Goal: Find specific page/section: Find specific page/section

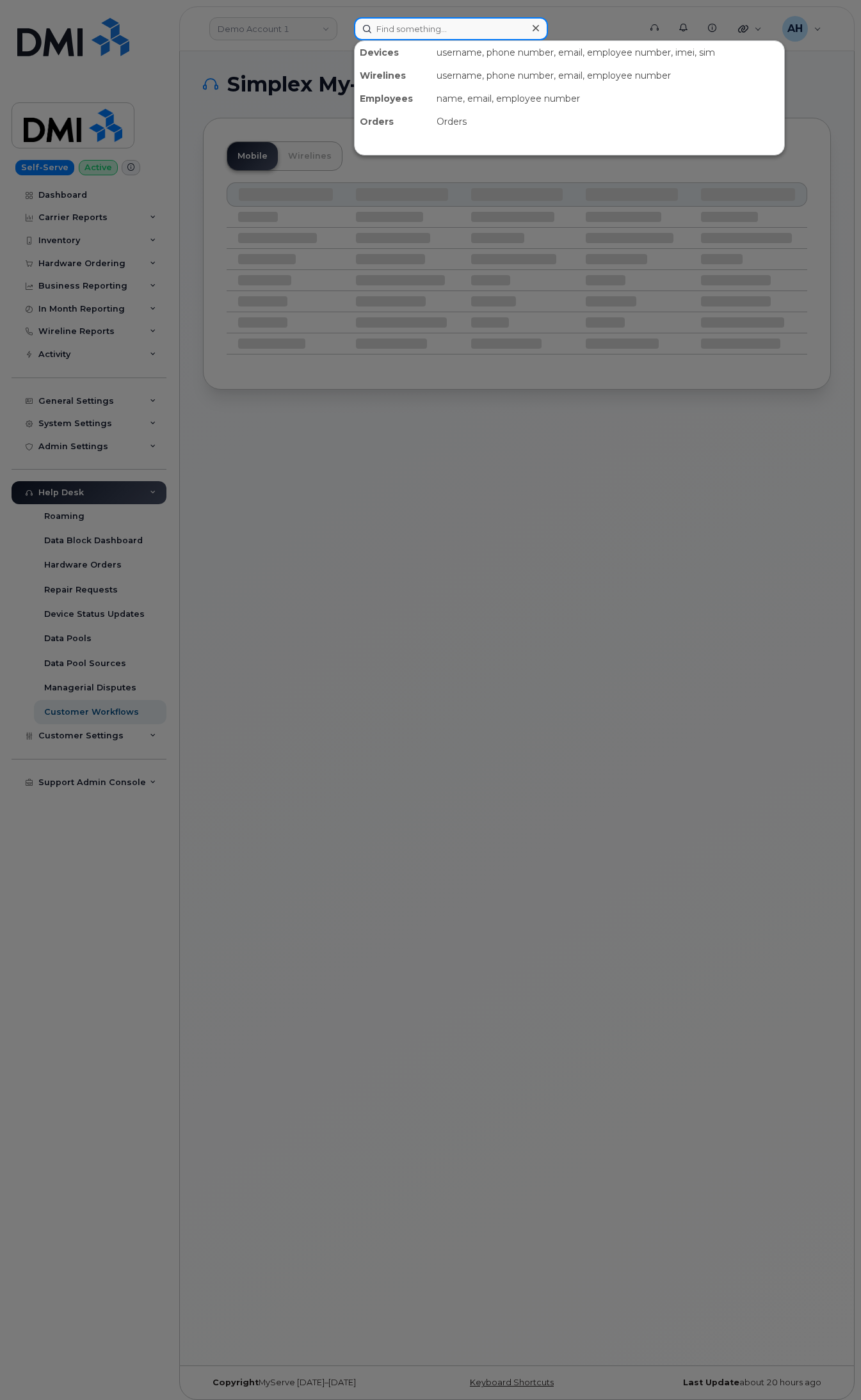
click at [456, 20] on input at bounding box center [451, 29] width 194 height 23
paste input "298687"
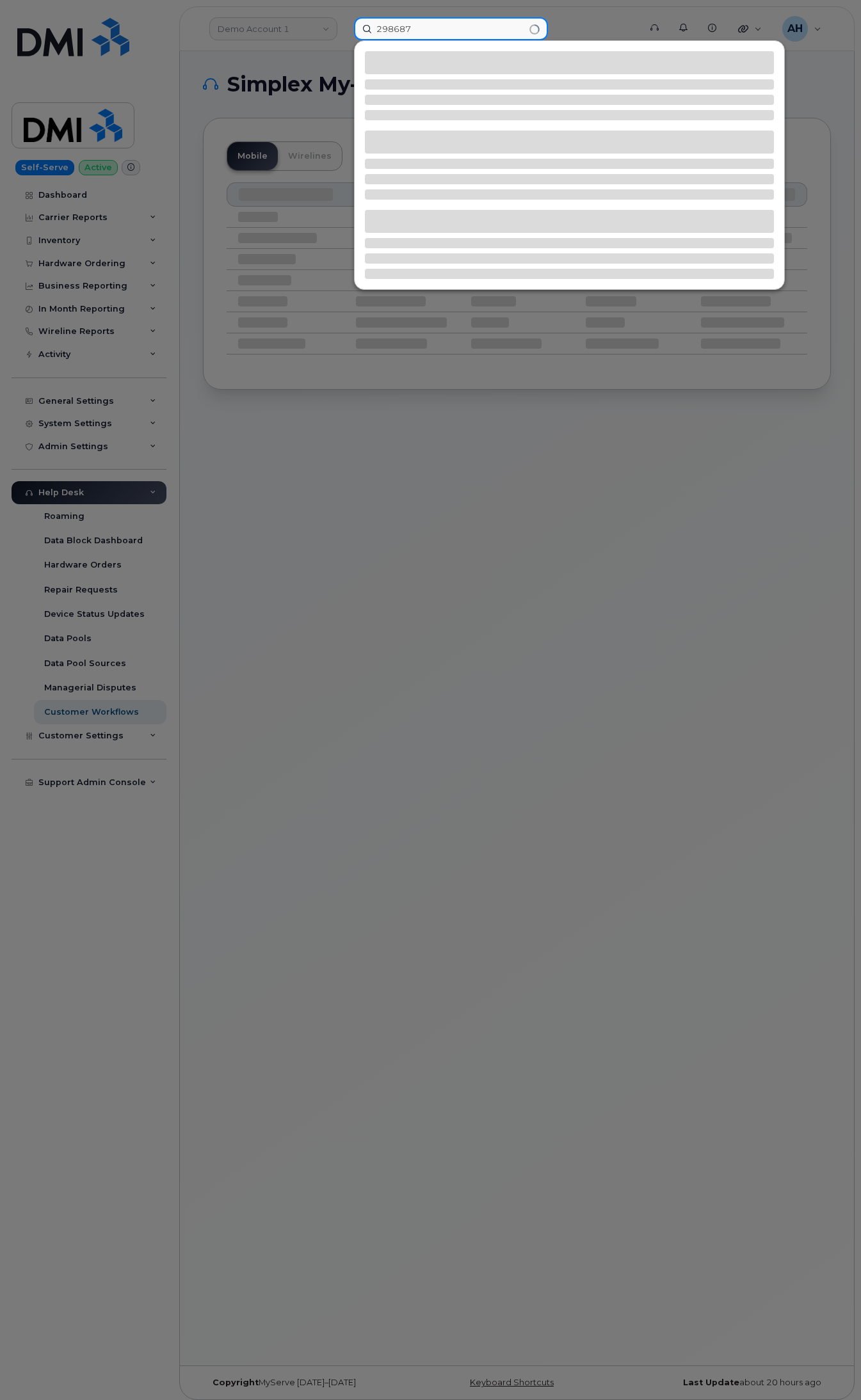
type input "298687"
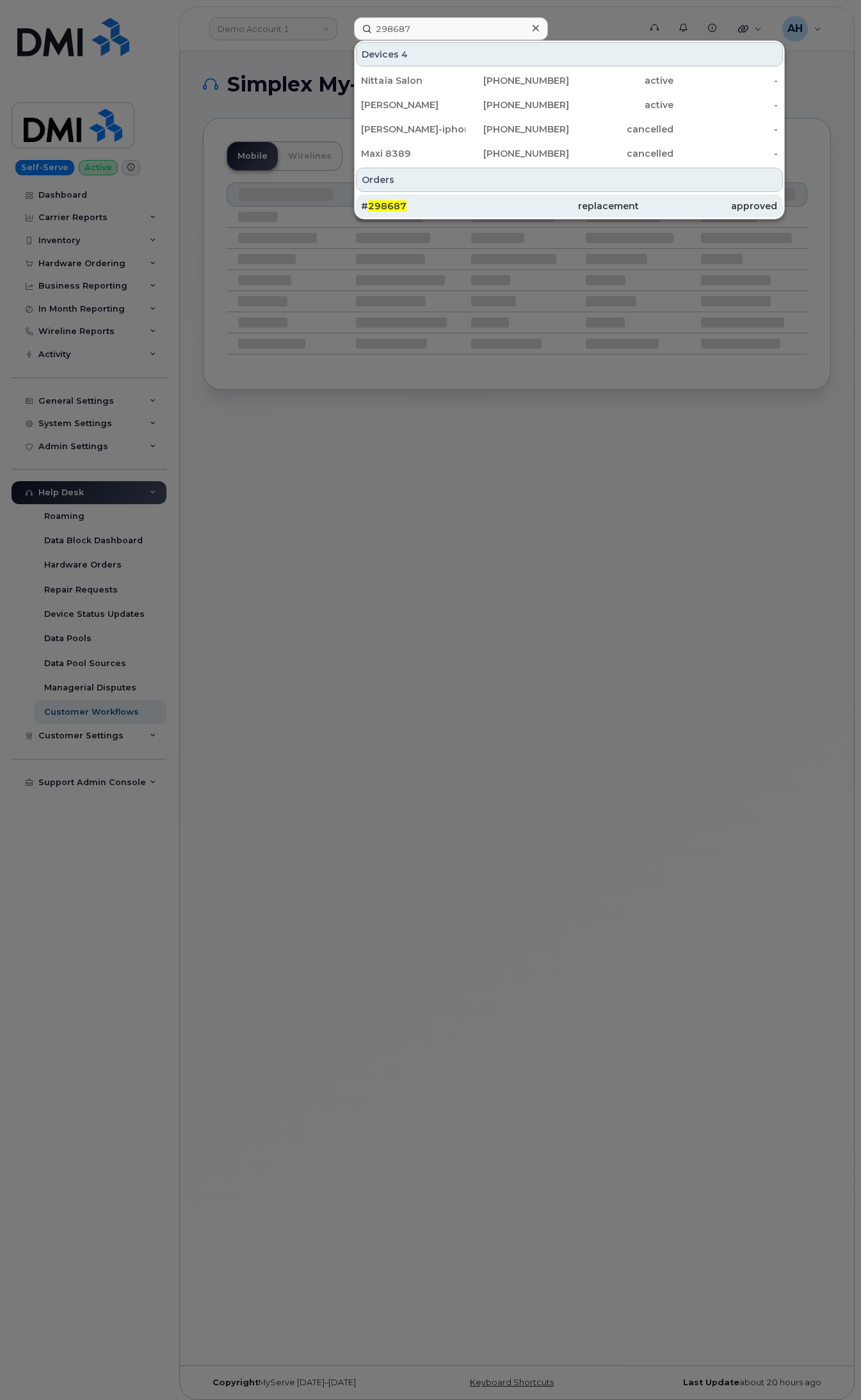
click at [388, 200] on div "# 298687" at bounding box center [430, 206] width 139 height 23
click at [625, 209] on div "replacement" at bounding box center [569, 206] width 139 height 13
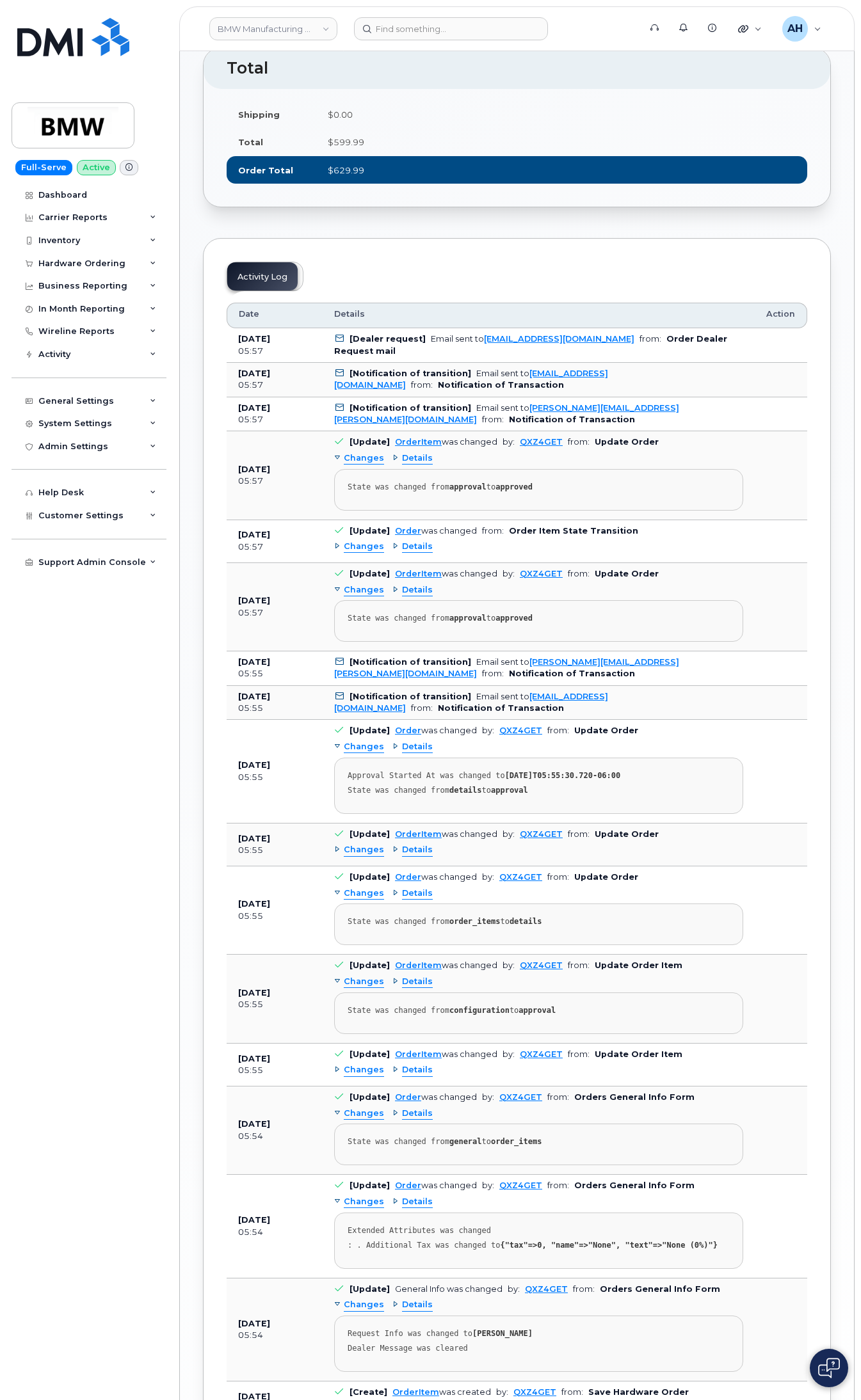
scroll to position [640, 0]
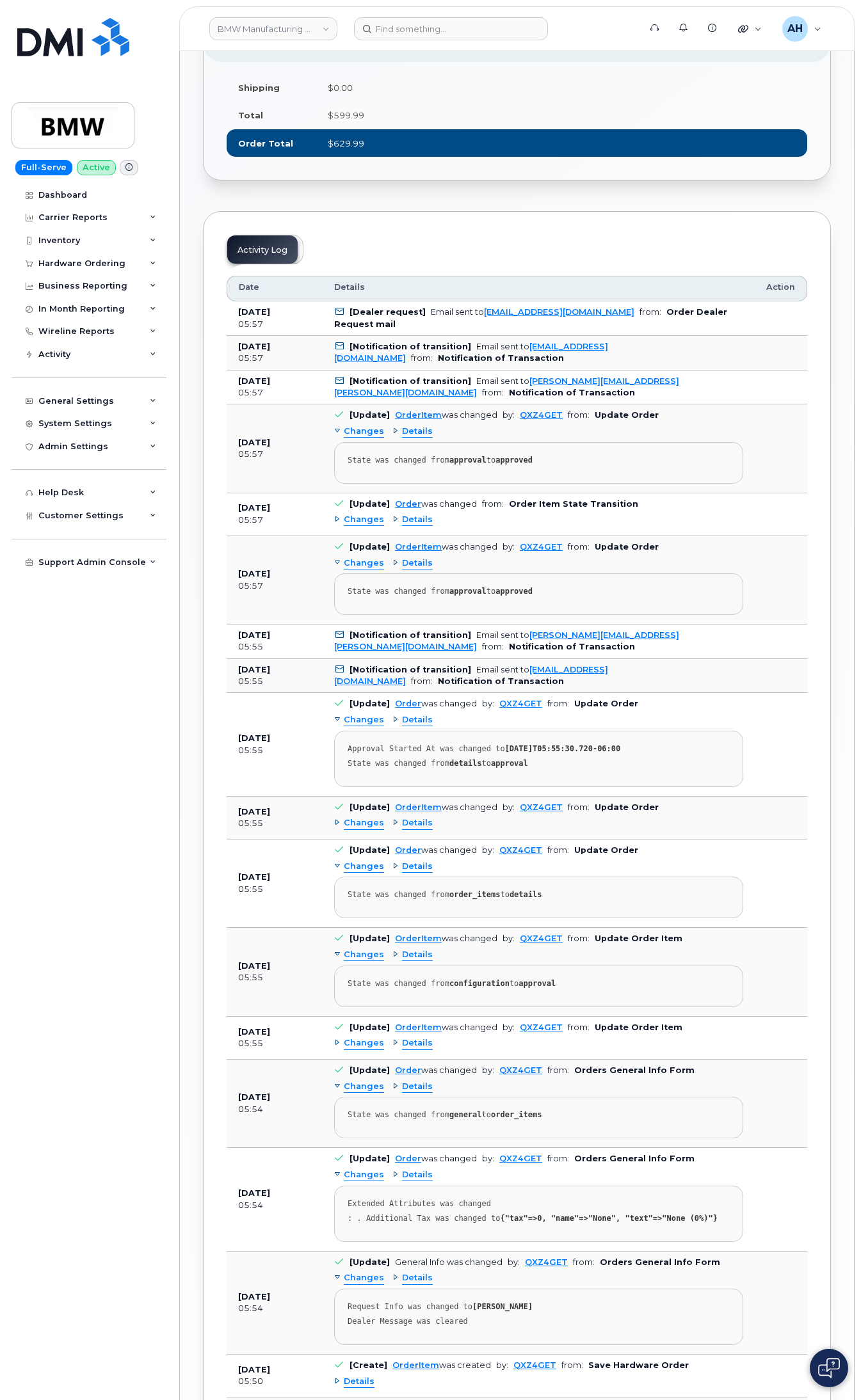
click at [340, 351] on icon at bounding box center [339, 346] width 8 height 8
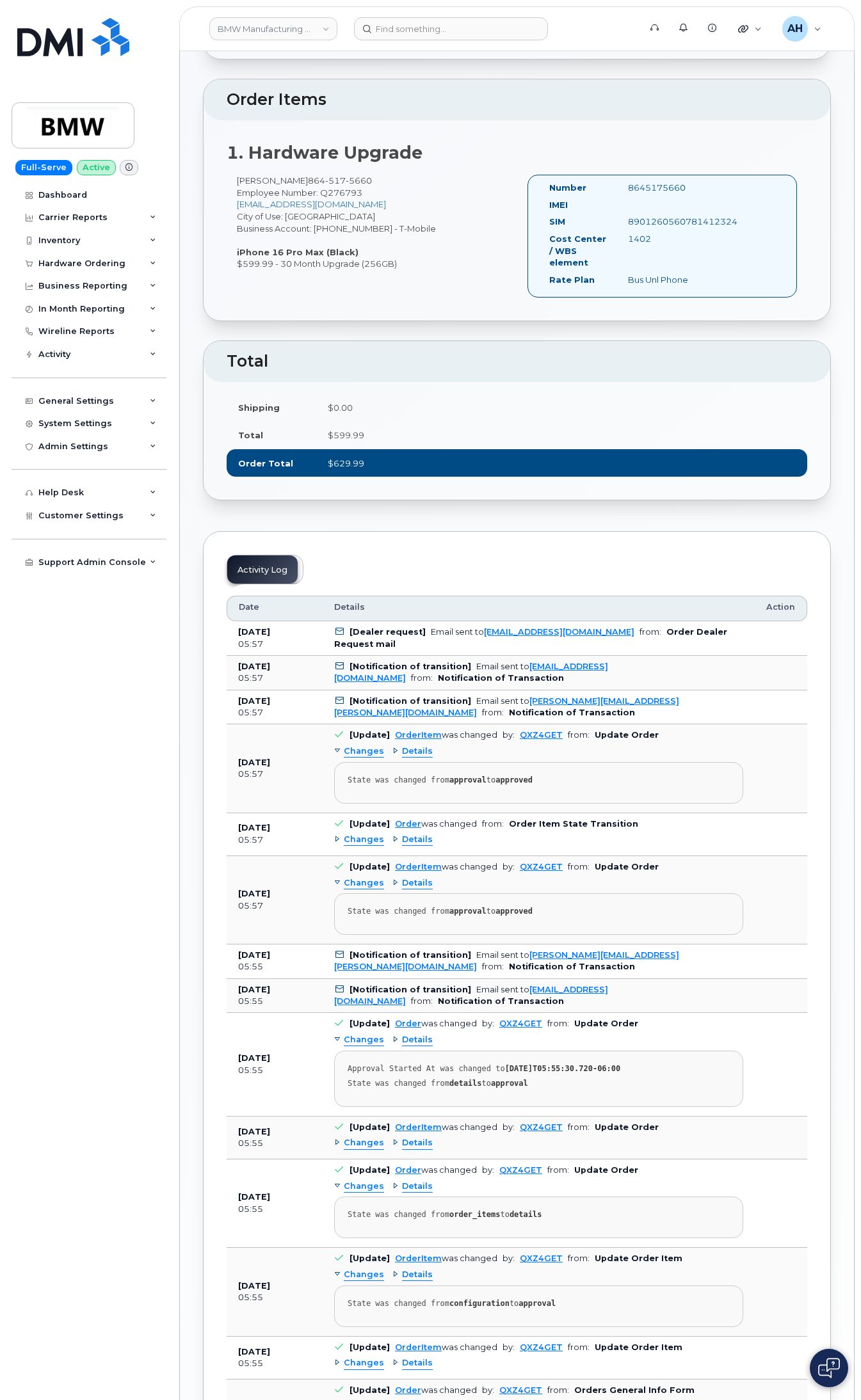
scroll to position [0, 0]
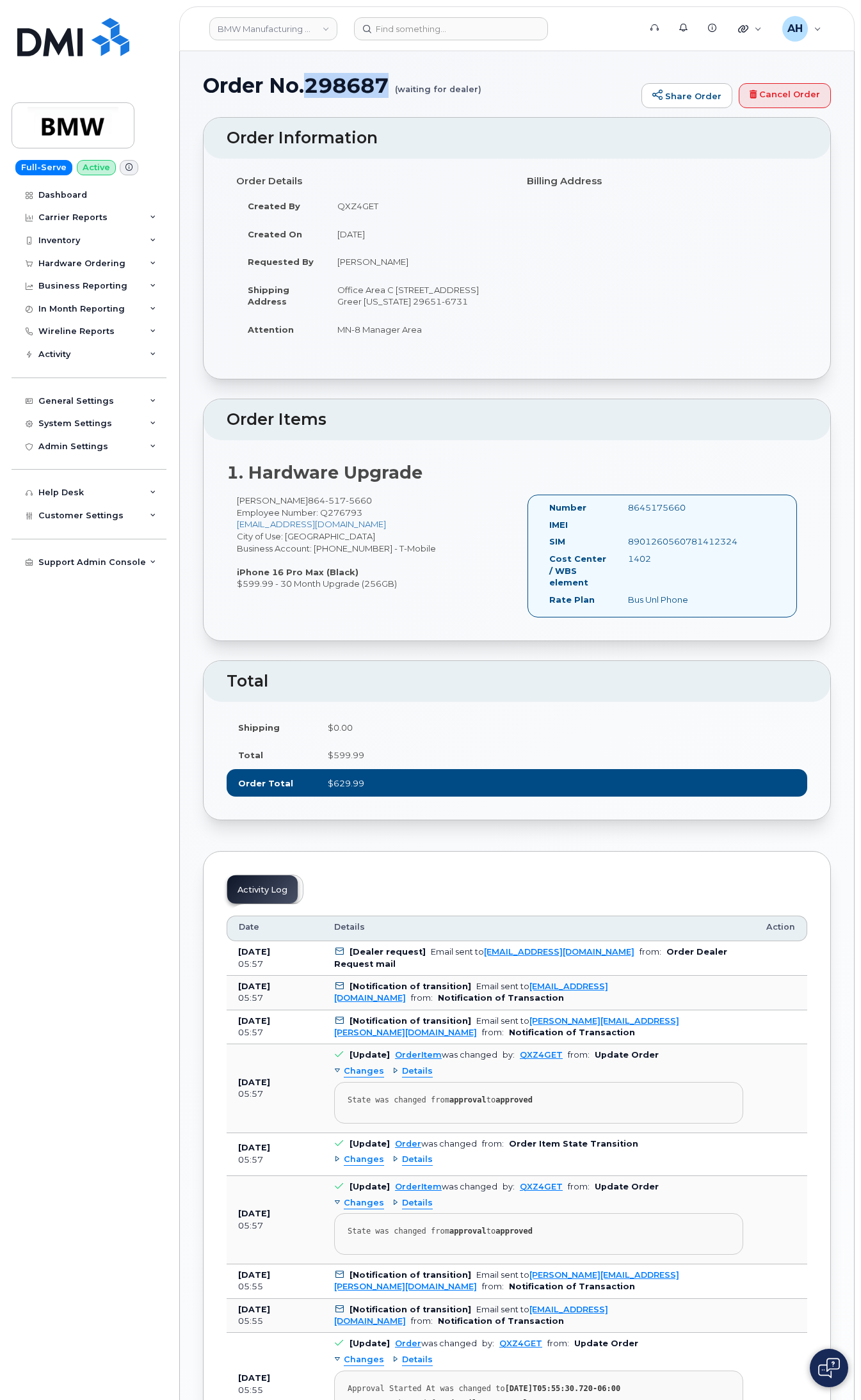
drag, startPoint x: 310, startPoint y: 86, endPoint x: 385, endPoint y: 90, distance: 75.1
click at [385, 90] on h1 "Order No.298687 (waiting for dealer)" at bounding box center [419, 85] width 432 height 23
copy h1 "298687"
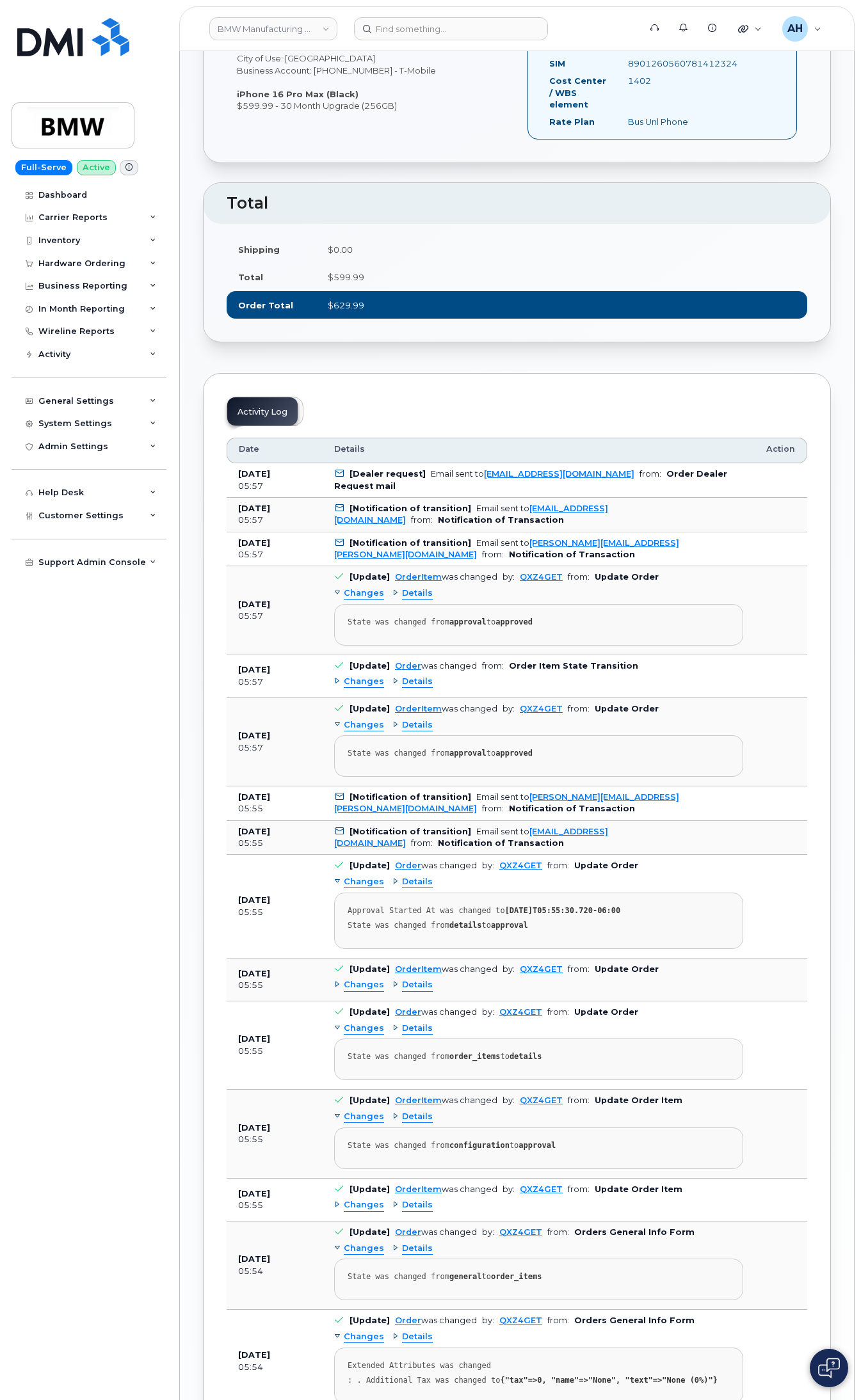
scroll to position [480, 0]
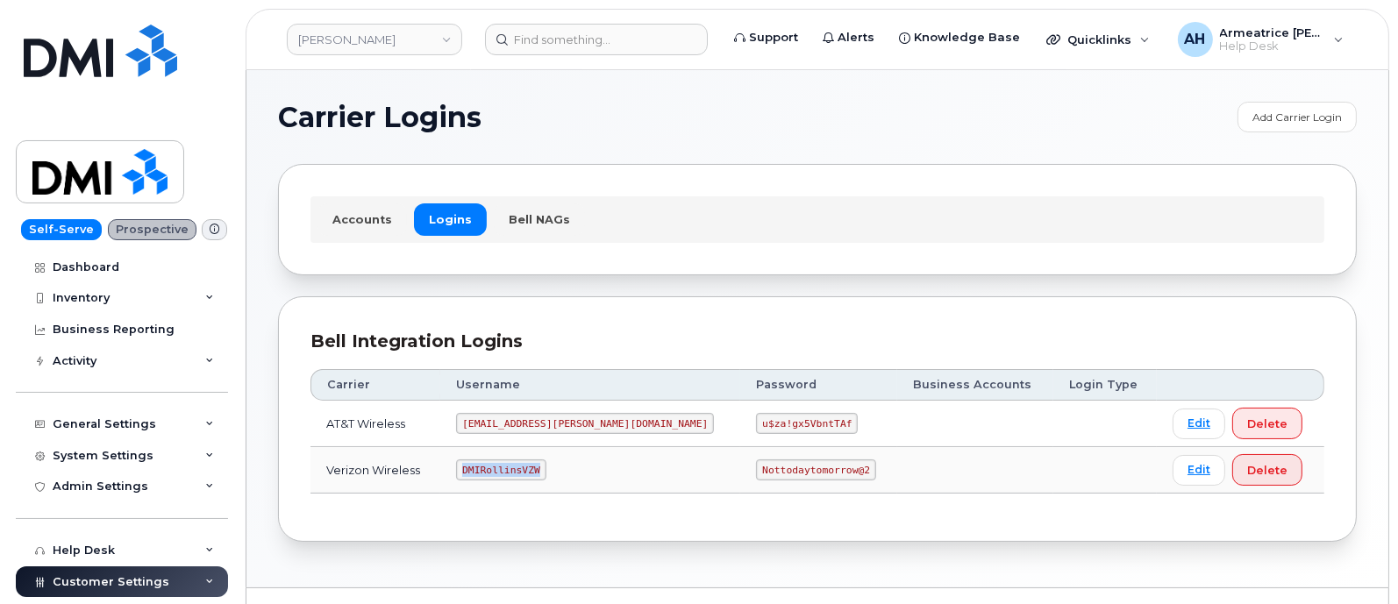
drag, startPoint x: 481, startPoint y: 466, endPoint x: 570, endPoint y: 474, distance: 89.8
click at [570, 474] on td "DMIRollinsVZW" at bounding box center [590, 470] width 300 height 46
copy code "DMIRollinsVZW"
drag, startPoint x: 675, startPoint y: 469, endPoint x: 785, endPoint y: 471, distance: 109.7
click at [785, 471] on td "Nottodaytomorrow@2" at bounding box center [818, 470] width 157 height 46
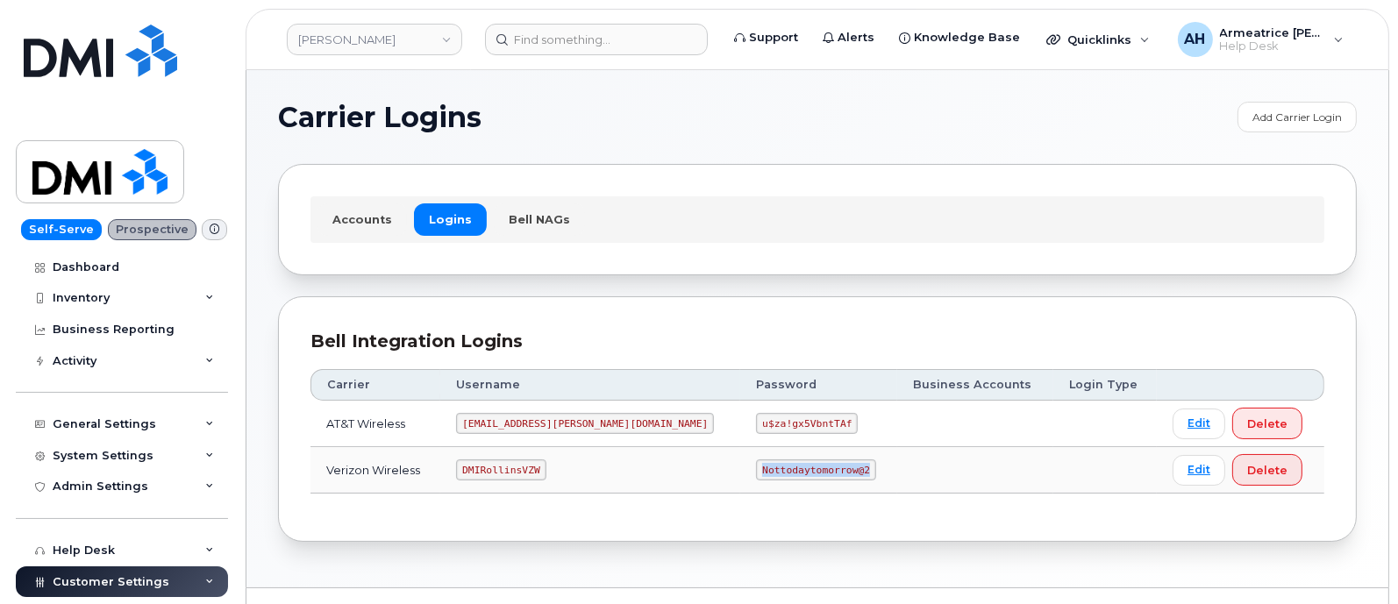
copy code "Nottodaytomorrow@2"
